Goal: Check status: Check status

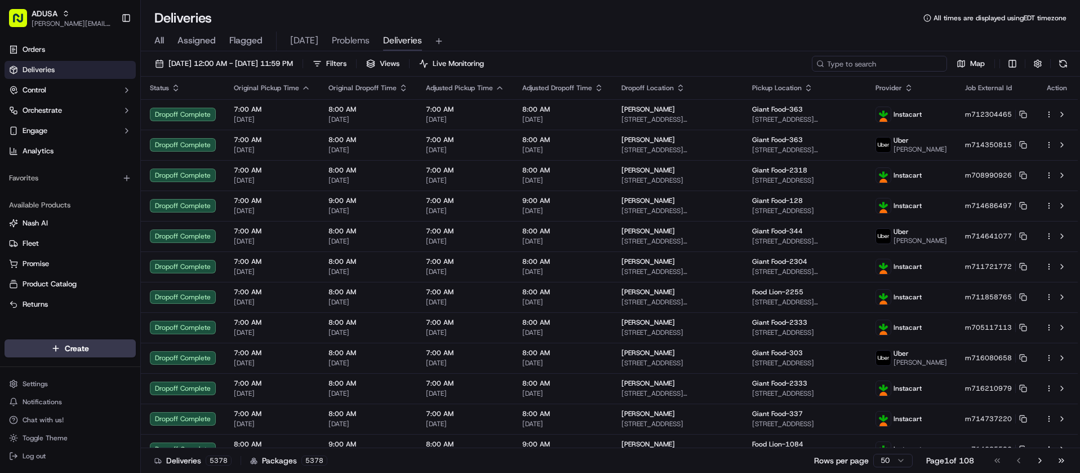
drag, startPoint x: 0, startPoint y: 0, endPoint x: 887, endPoint y: 64, distance: 888.9
click at [887, 64] on input at bounding box center [879, 64] width 135 height 16
paste input "m713703749"
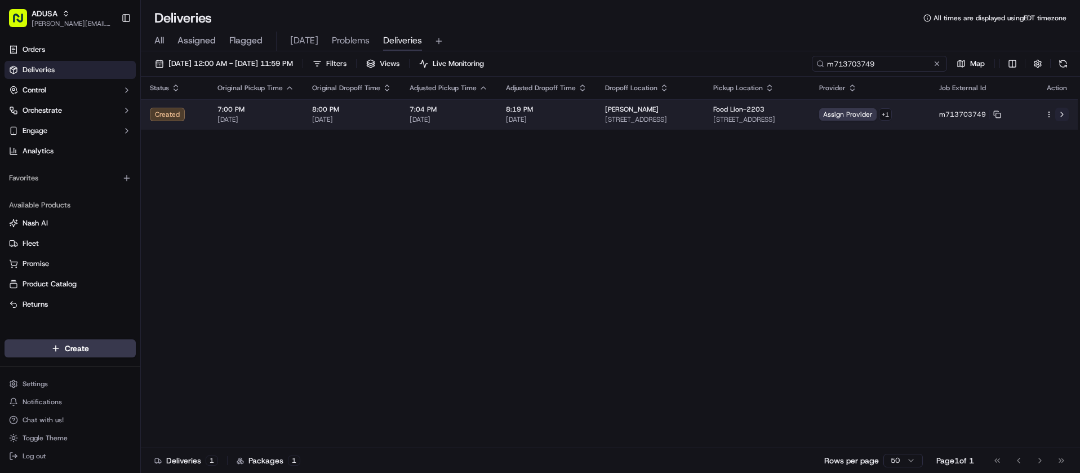
type input "m713703749"
click at [1063, 113] on button at bounding box center [1062, 115] width 14 height 14
click at [1049, 114] on html "ADUSA [PERSON_NAME][EMAIL_ADDRESS][PERSON_NAME][DOMAIN_NAME] Toggle Sidebar Ord…" at bounding box center [540, 236] width 1080 height 473
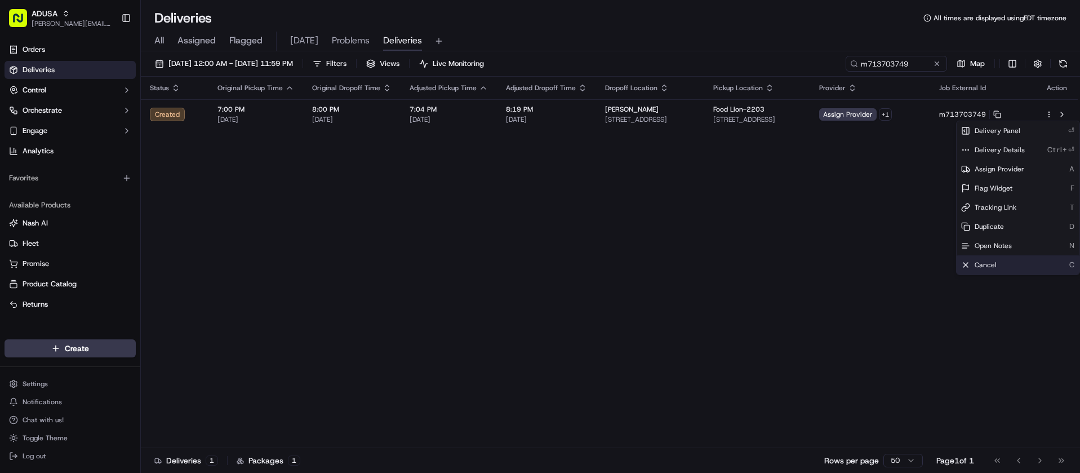
click at [1001, 266] on div "Cancel C" at bounding box center [1017, 264] width 123 height 19
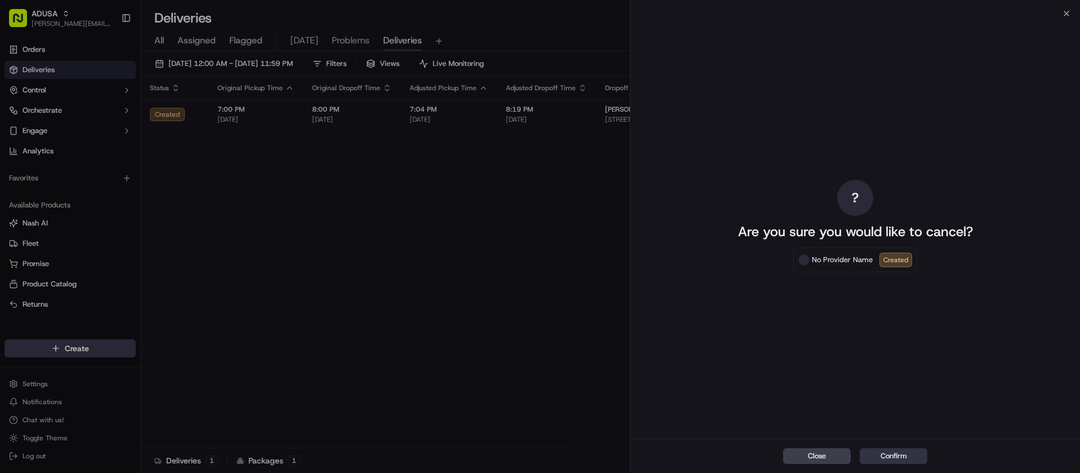
click at [921, 456] on button "Confirm" at bounding box center [894, 456] width 68 height 16
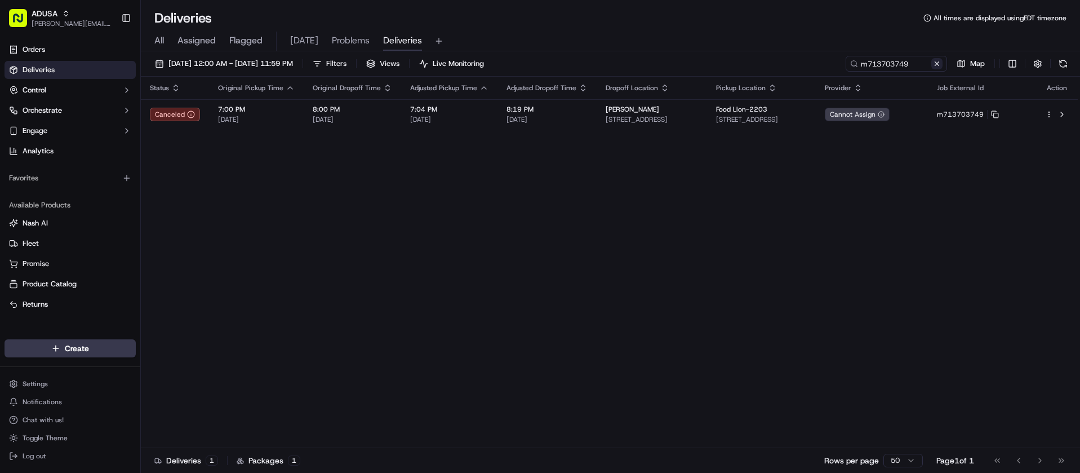
click at [934, 64] on button at bounding box center [936, 63] width 11 height 11
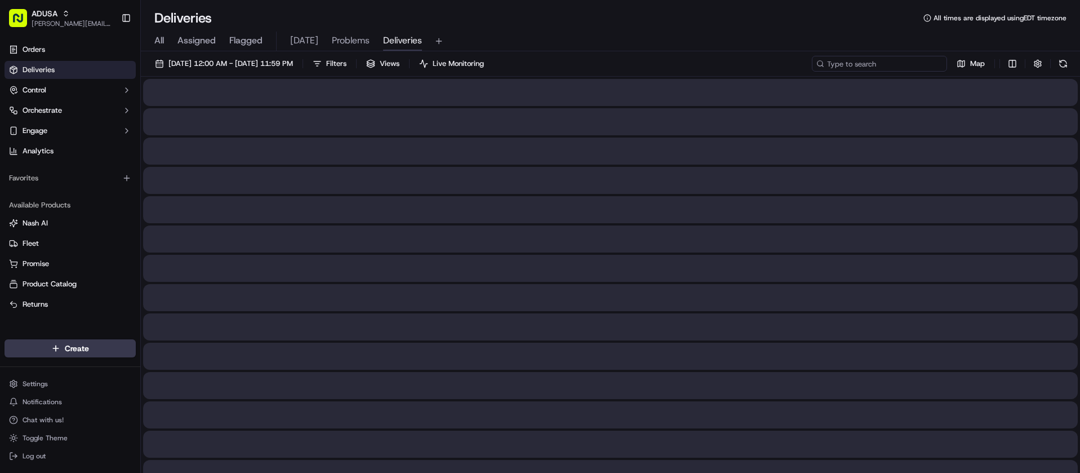
click at [920, 64] on input at bounding box center [879, 64] width 135 height 16
paste input "m710166202"
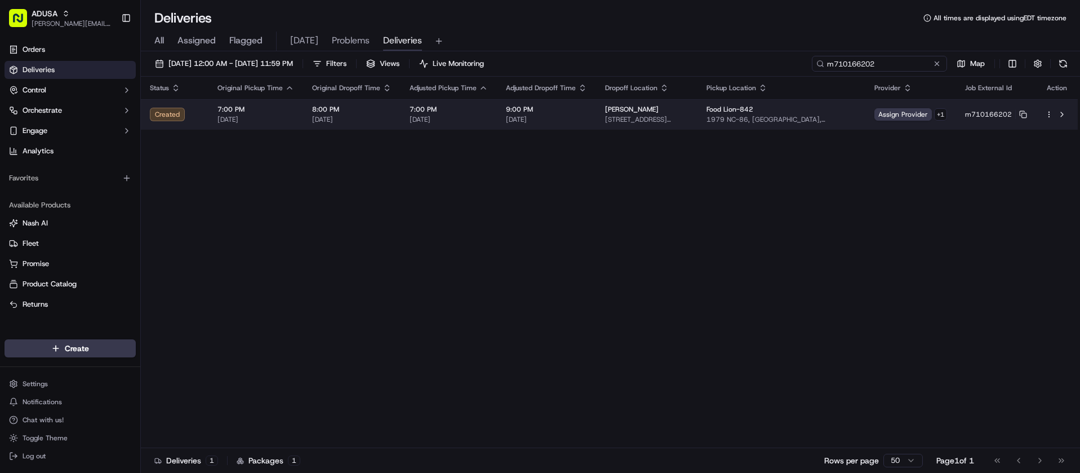
type input "m710166202"
click at [1044, 113] on td at bounding box center [1057, 114] width 42 height 30
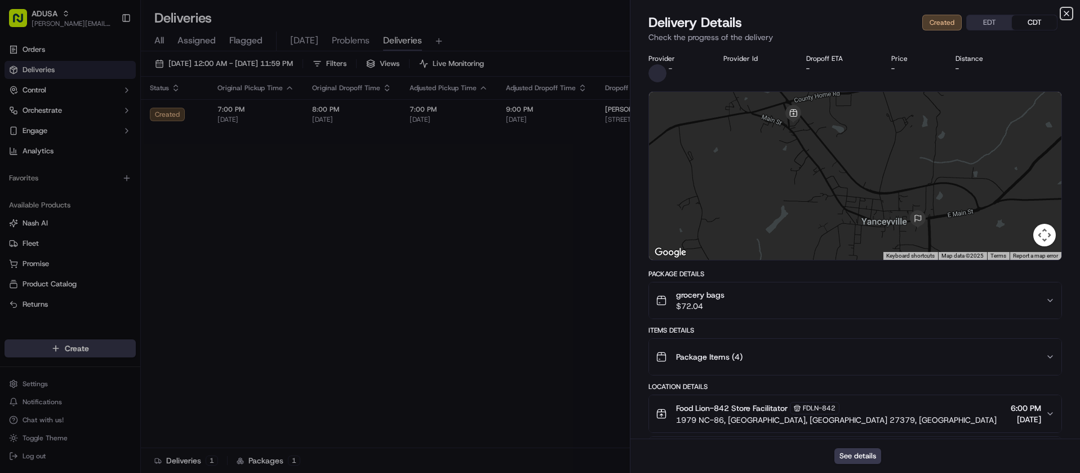
click at [1063, 14] on icon "button" at bounding box center [1066, 13] width 9 height 9
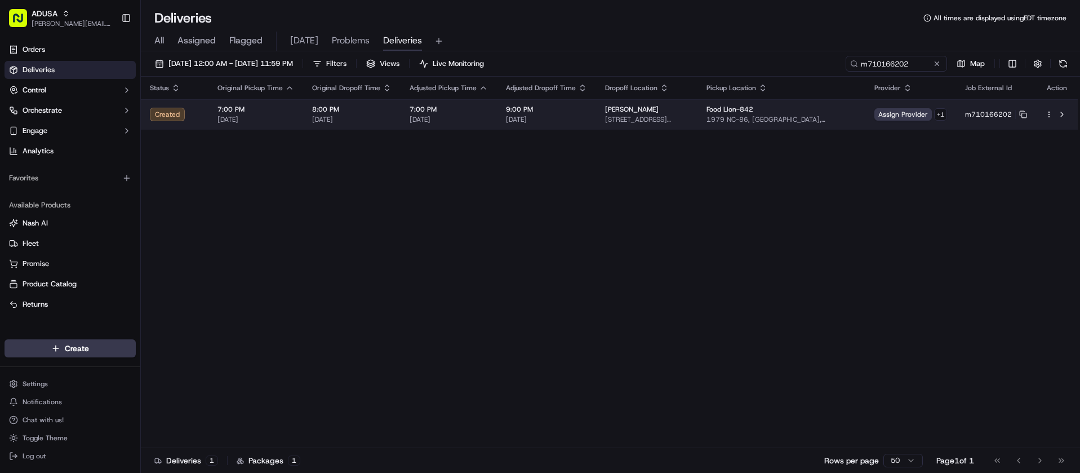
click at [1049, 111] on html "ADUSA [PERSON_NAME][EMAIL_ADDRESS][PERSON_NAME][DOMAIN_NAME] Toggle Sidebar Ord…" at bounding box center [540, 236] width 1080 height 473
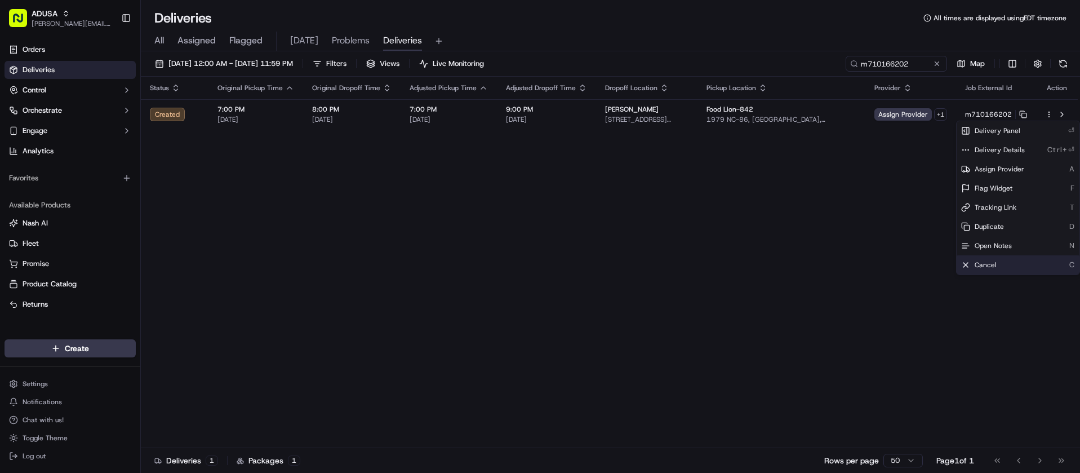
click at [1026, 264] on div "Cancel C" at bounding box center [1017, 264] width 123 height 19
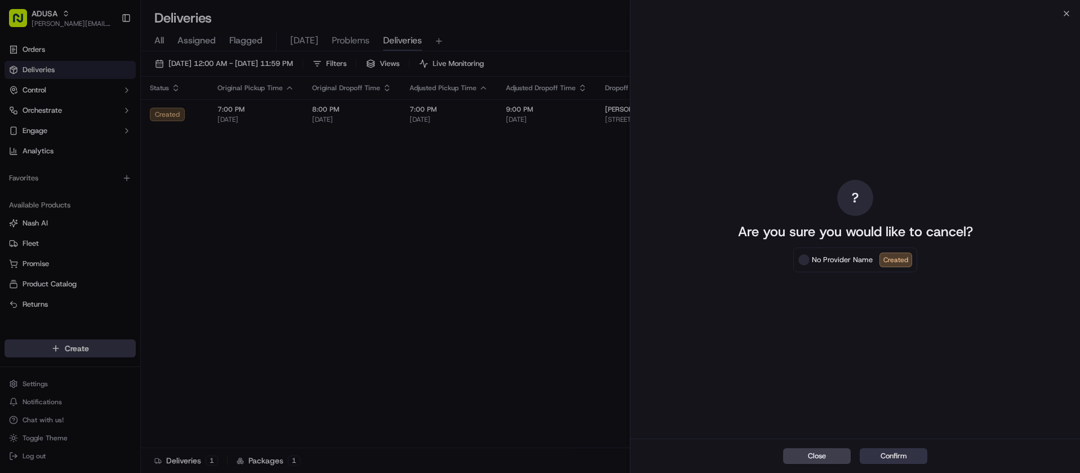
click at [915, 452] on button "Confirm" at bounding box center [894, 456] width 68 height 16
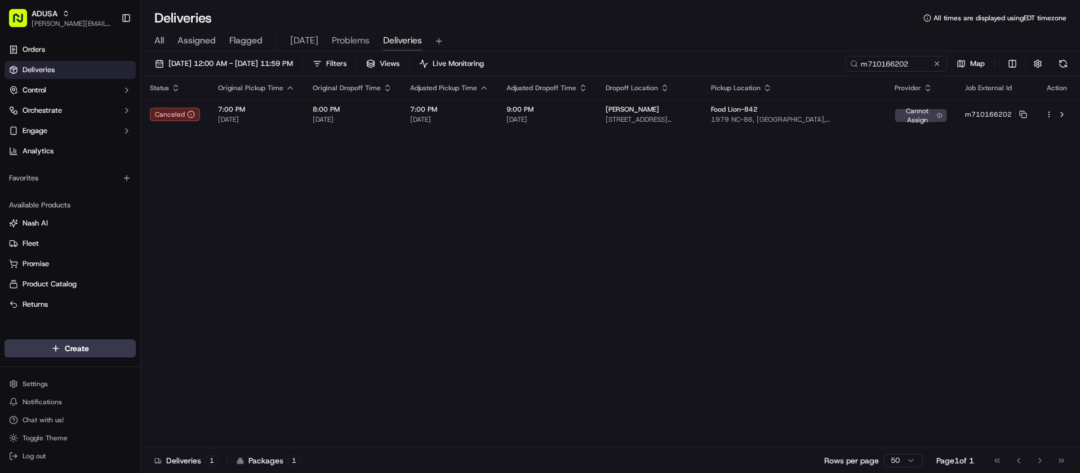
click at [935, 62] on button at bounding box center [936, 63] width 11 height 11
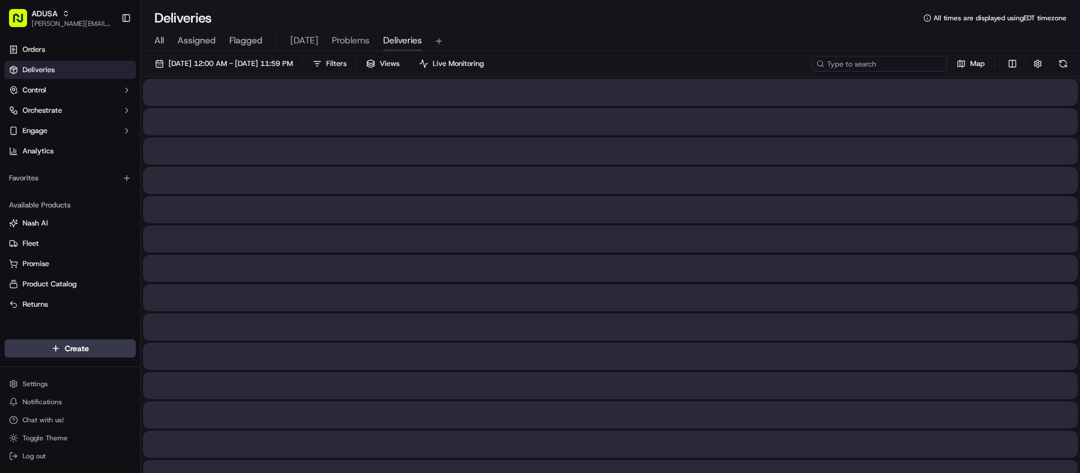
click at [910, 68] on input at bounding box center [879, 64] width 135 height 16
paste input "m710860691"
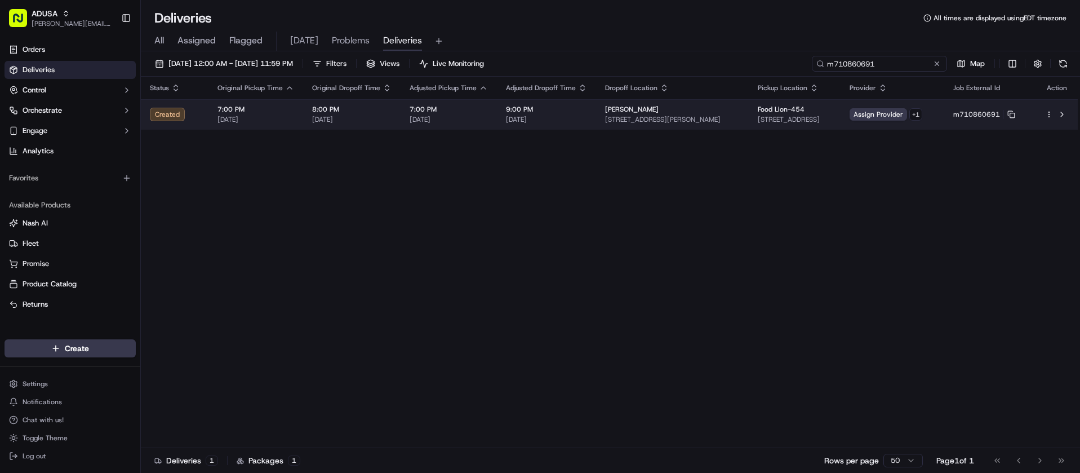
type input "m710860691"
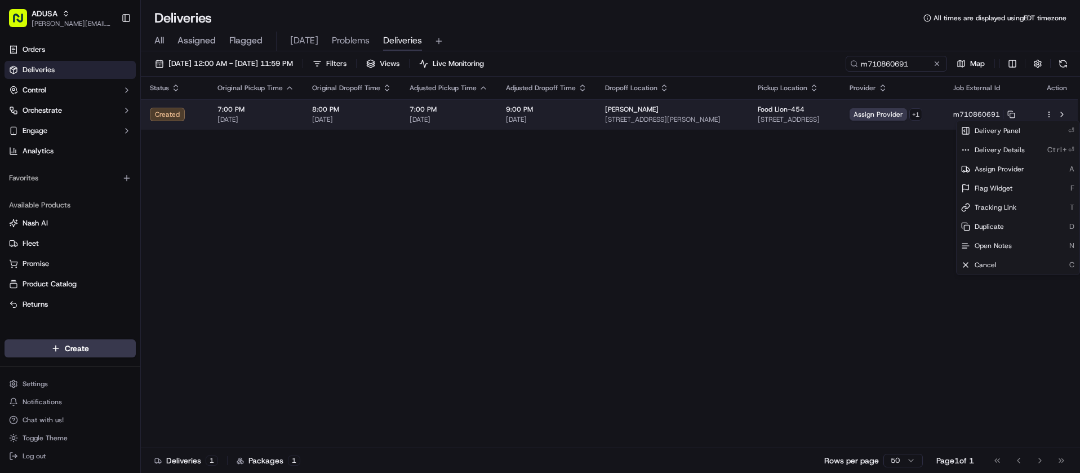
click at [1049, 115] on html "ADUSA [PERSON_NAME][EMAIL_ADDRESS][PERSON_NAME][DOMAIN_NAME] Toggle Sidebar Ord…" at bounding box center [540, 236] width 1080 height 473
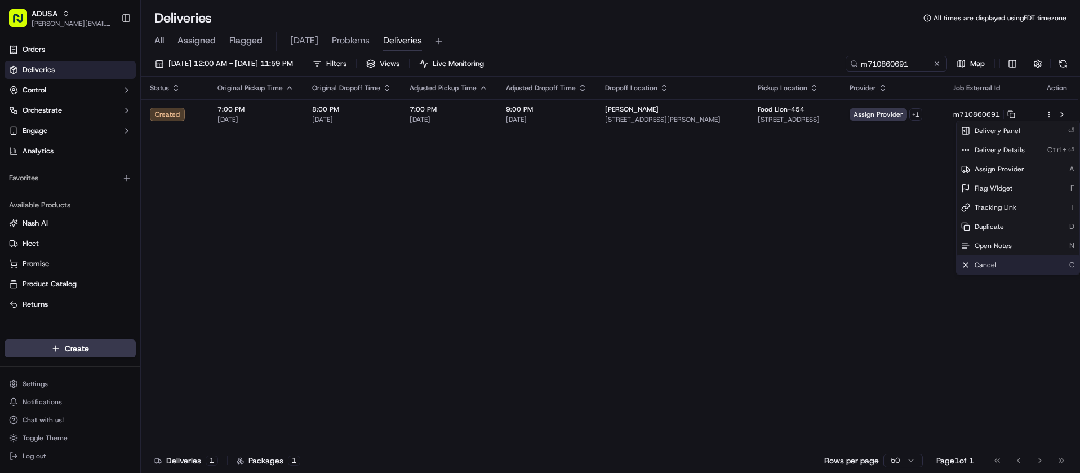
click at [998, 264] on div "Cancel C" at bounding box center [1017, 264] width 123 height 19
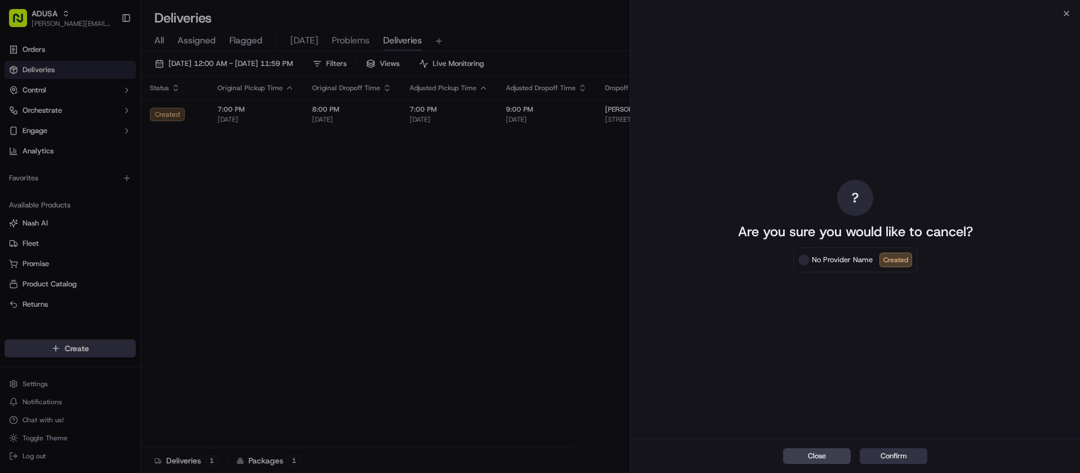
click at [919, 462] on button "Confirm" at bounding box center [894, 456] width 68 height 16
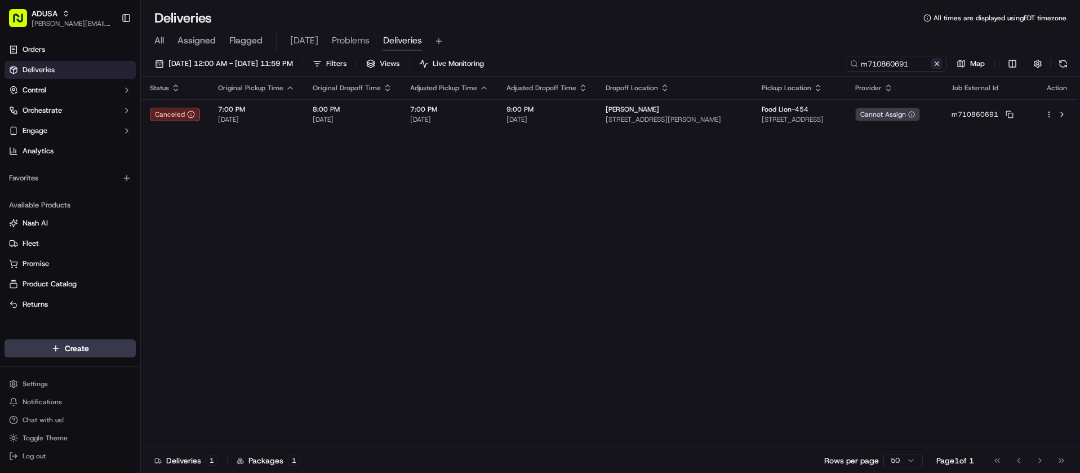
click at [933, 64] on button at bounding box center [936, 63] width 11 height 11
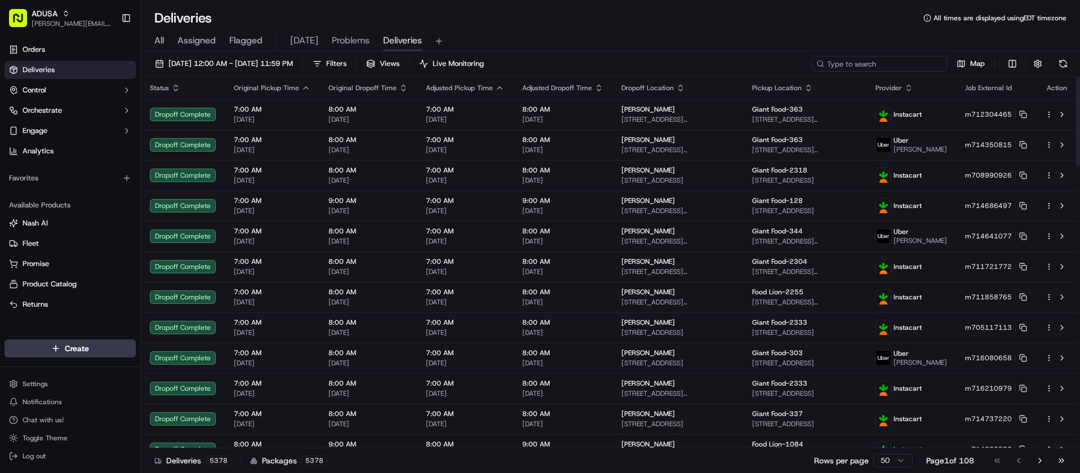
click at [911, 70] on input at bounding box center [879, 64] width 135 height 16
paste input "i715200498"
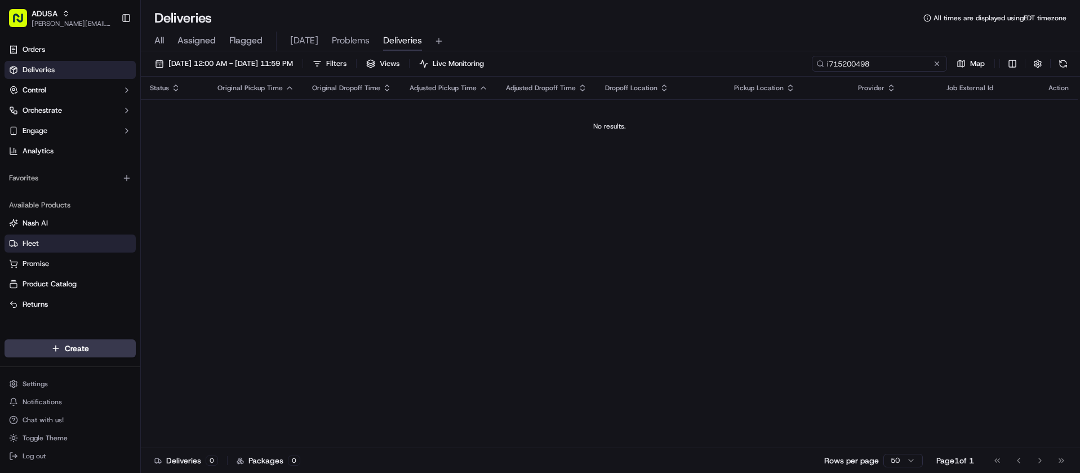
type input "i715200498"
click at [934, 65] on button at bounding box center [936, 63] width 11 height 11
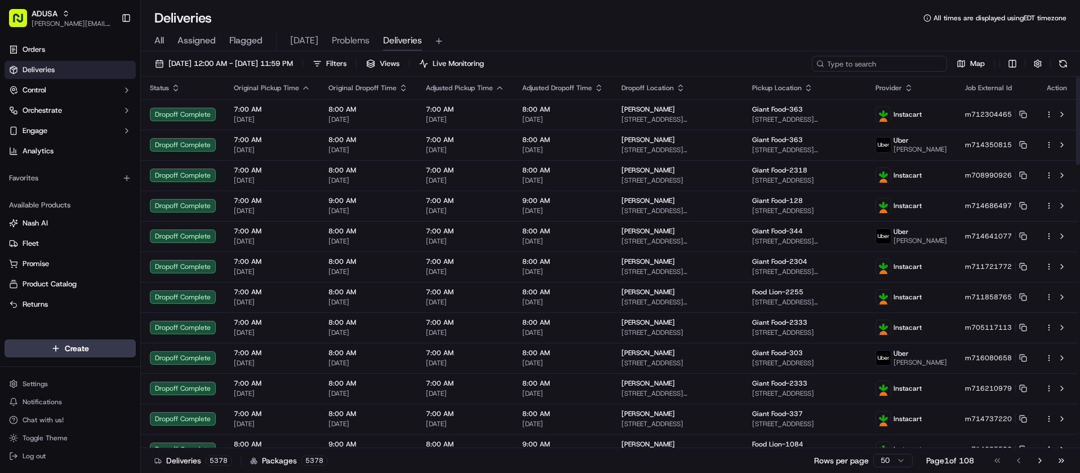
click at [893, 56] on input at bounding box center [879, 64] width 135 height 16
paste input "m710961383"
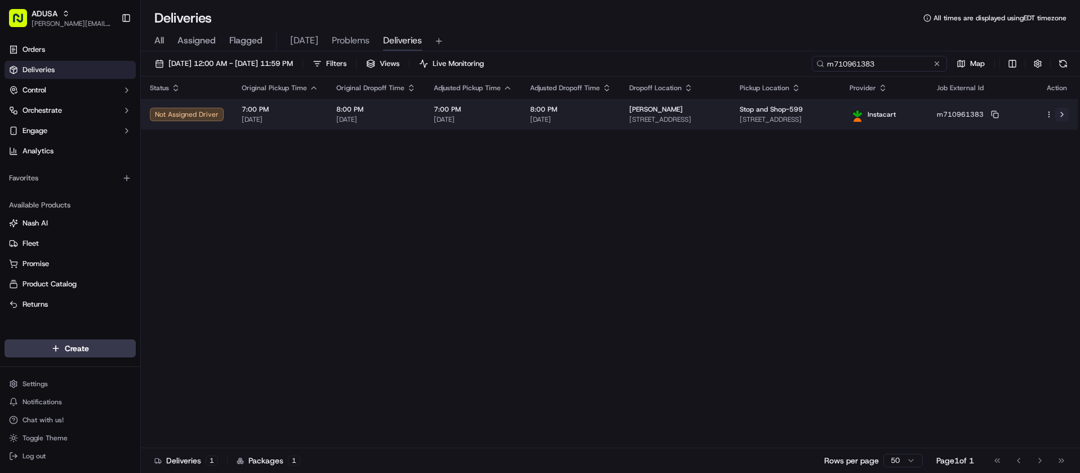
type input "m710961383"
click at [1063, 115] on button at bounding box center [1062, 115] width 14 height 14
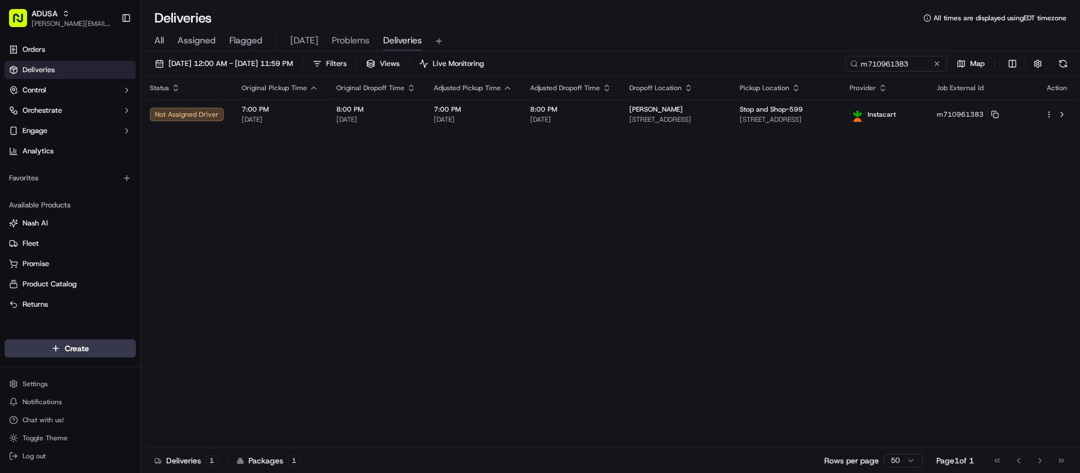
click at [332, 305] on div "Status Original Pickup Time Original Dropoff Time Adjusted Pickup Time Adjusted…" at bounding box center [609, 262] width 937 height 371
click at [933, 69] on div "m710961383" at bounding box center [895, 64] width 101 height 16
click at [934, 64] on button at bounding box center [936, 63] width 11 height 11
